Goal: Task Accomplishment & Management: Manage account settings

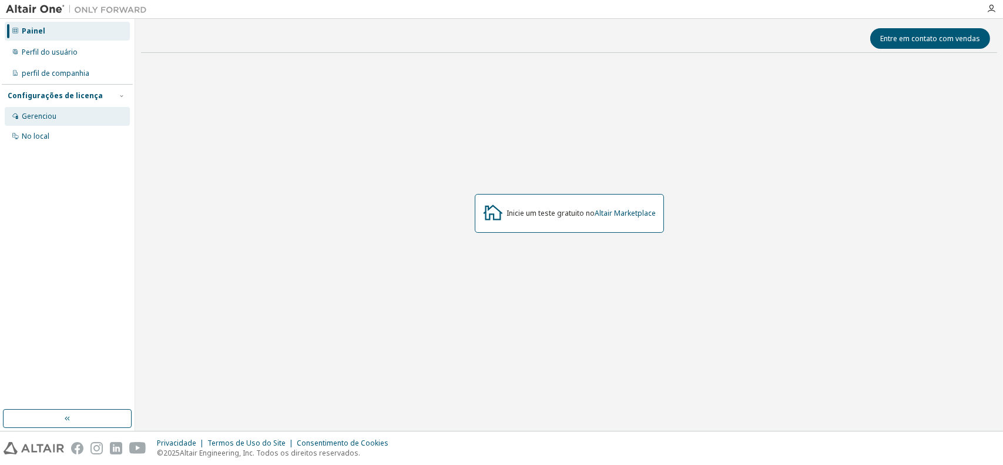
click at [40, 118] on font "Gerenciou" at bounding box center [39, 116] width 35 height 10
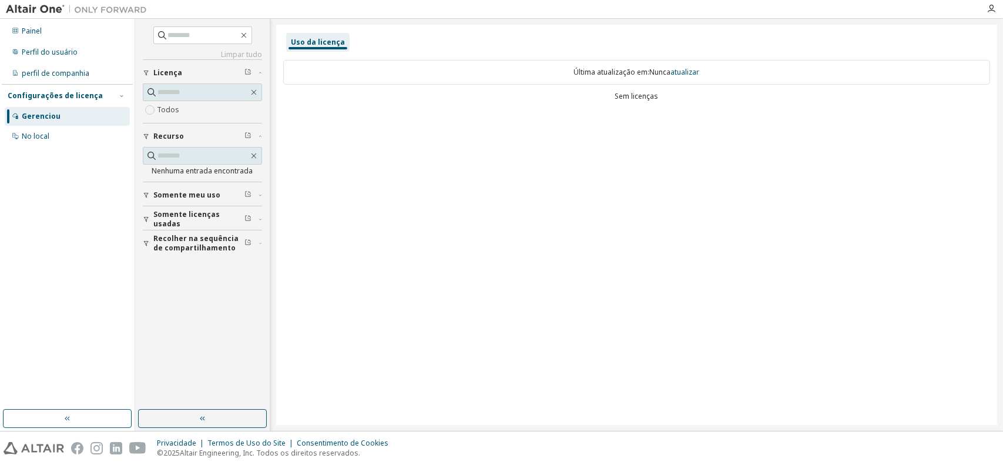
click at [177, 198] on font "Somente meu uso" at bounding box center [186, 195] width 67 height 10
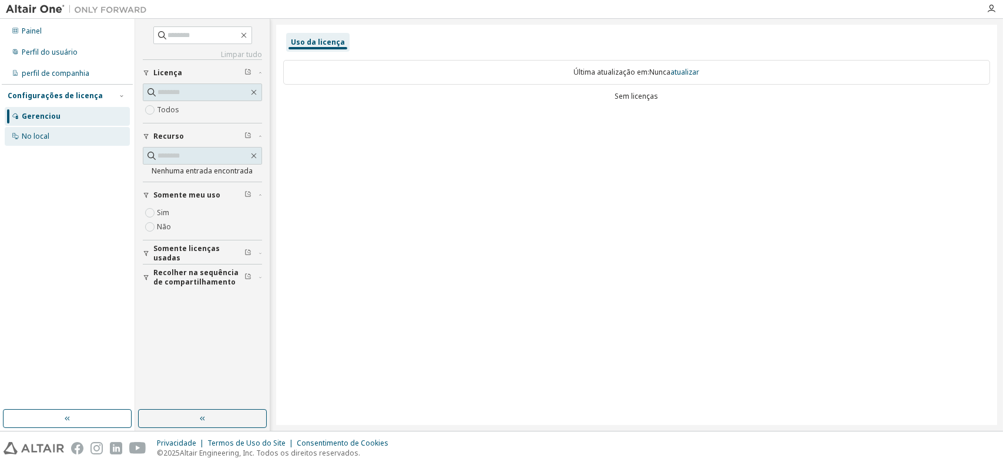
click at [72, 140] on div "No local" at bounding box center [67, 136] width 125 height 19
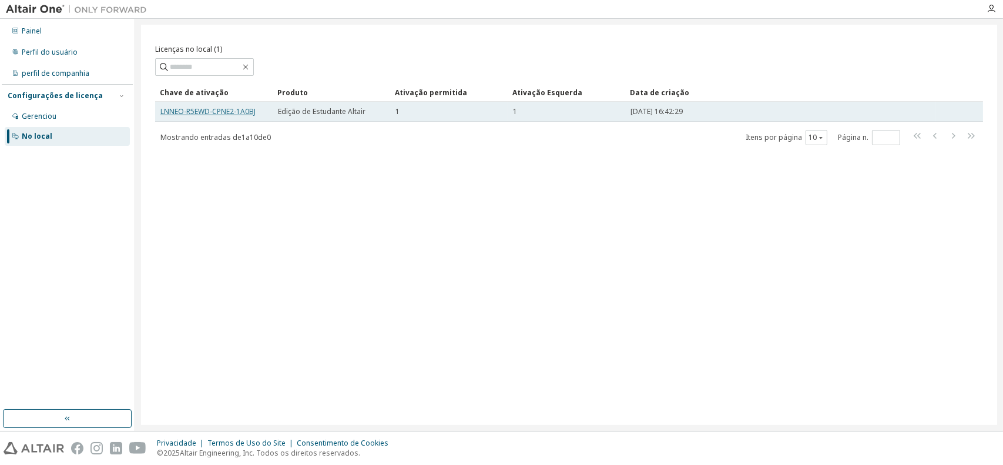
click at [239, 110] on font "LNNEO-R5EWD-CPNE2-1A0BJ" at bounding box center [207, 111] width 95 height 10
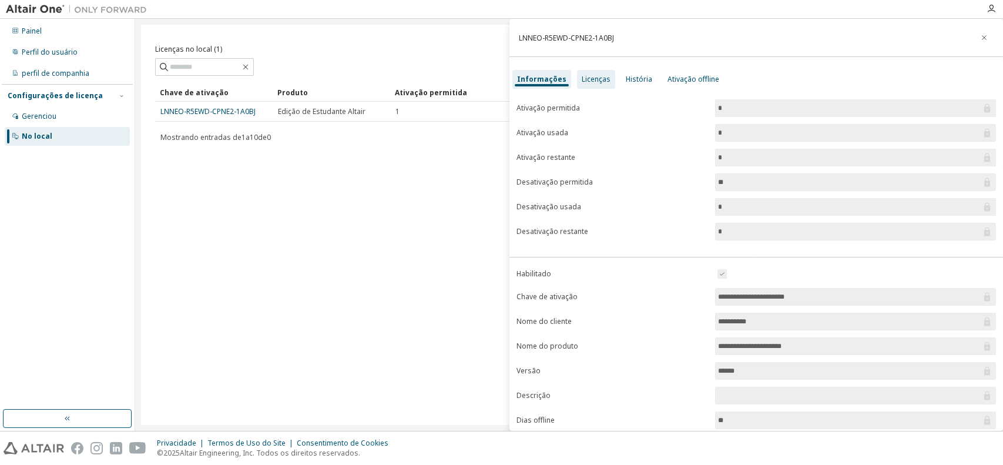
click at [593, 83] on font "Licenças" at bounding box center [596, 79] width 29 height 10
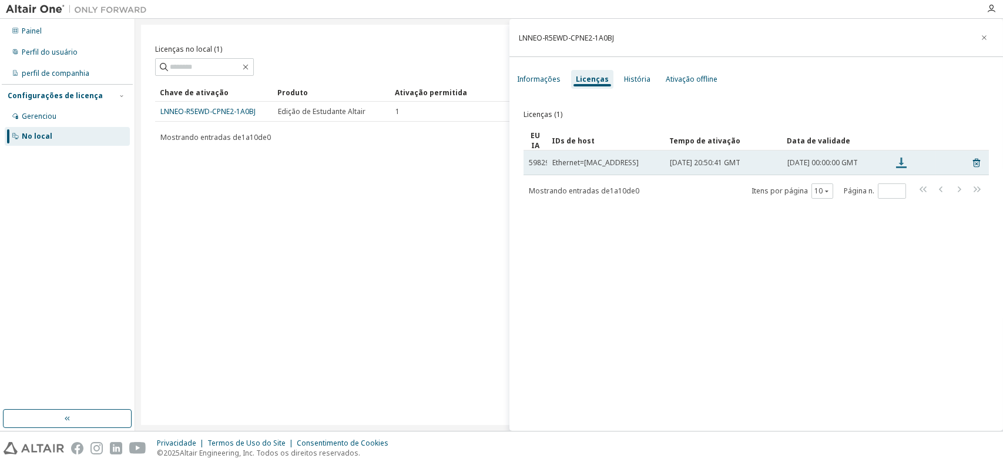
click at [904, 164] on icon at bounding box center [901, 163] width 14 height 14
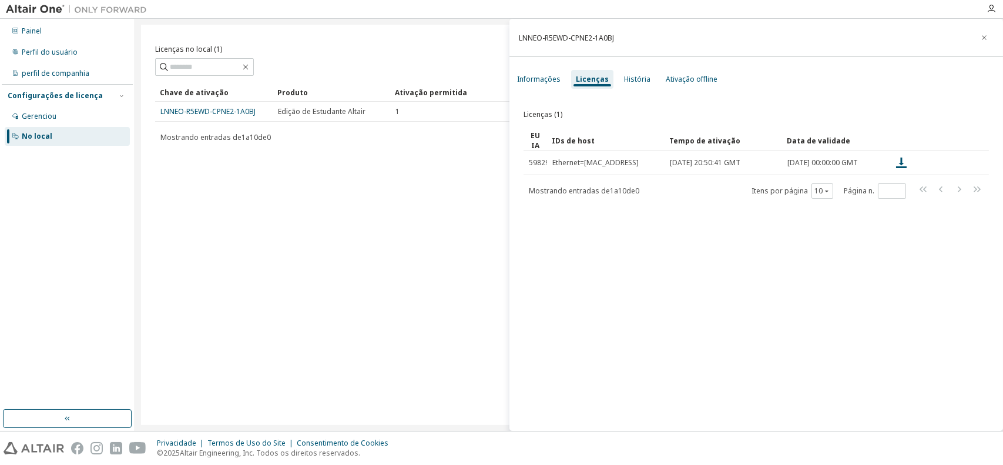
click at [926, 295] on div "Licenças (1) Claro Carregar Salvar Salvar como Campo Operador Valor Selecione o…" at bounding box center [757, 269] width 494 height 359
